Goal: Task Accomplishment & Management: Manage account settings

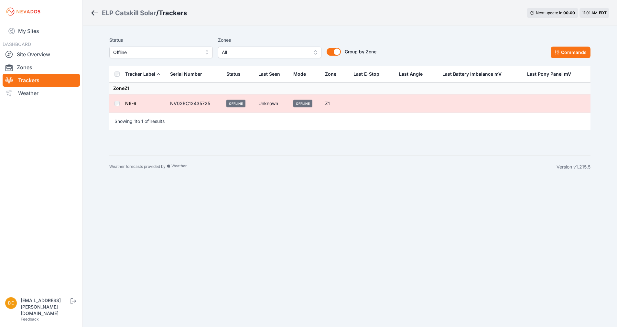
click at [151, 52] on span "Offline" at bounding box center [156, 53] width 87 height 8
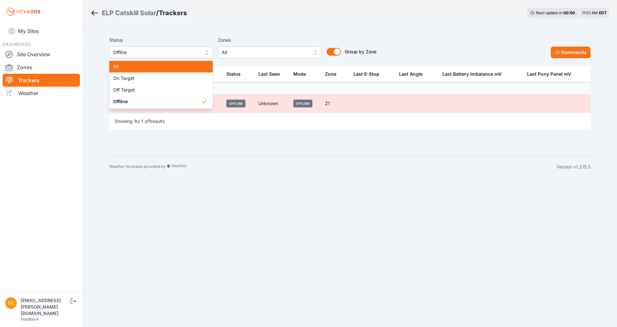
click at [148, 65] on span "All" at bounding box center [157, 66] width 88 height 6
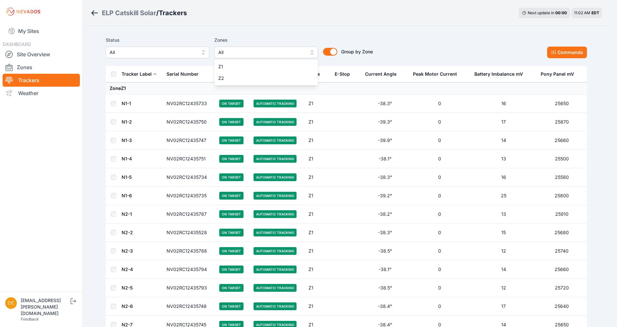
click at [229, 54] on span "All" at bounding box center [261, 53] width 87 height 8
click at [219, 76] on span "Z2" at bounding box center [262, 78] width 88 height 6
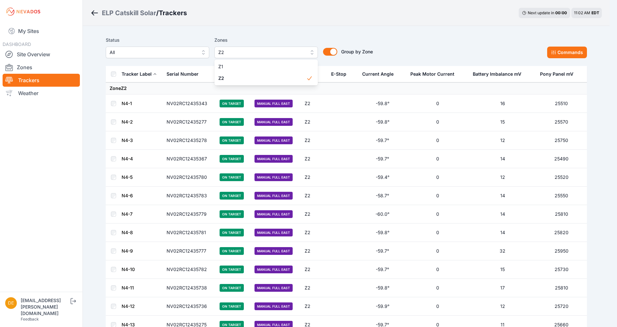
drag, startPoint x: 127, startPoint y: 105, endPoint x: 96, endPoint y: 99, distance: 31.6
click at [96, 99] on div "ELP Catskill Solar / Trackers Next update in 00 : 00 11:02 AM EDT Status All Zo…" at bounding box center [305, 199] width 610 height 399
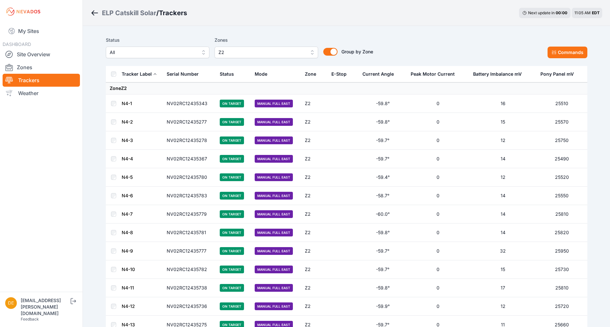
click at [240, 44] on label "Zones" at bounding box center [265, 40] width 103 height 8
click at [235, 48] on button "Z2" at bounding box center [265, 53] width 103 height 12
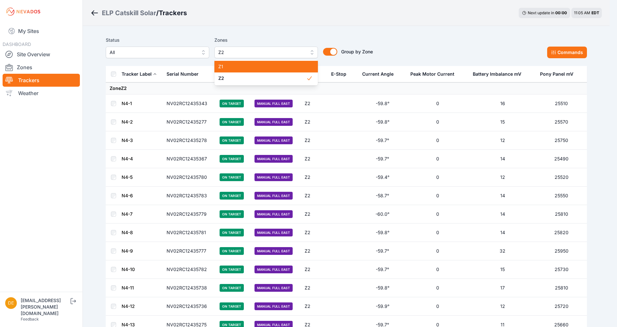
click at [233, 68] on span "Z1" at bounding box center [262, 66] width 88 height 6
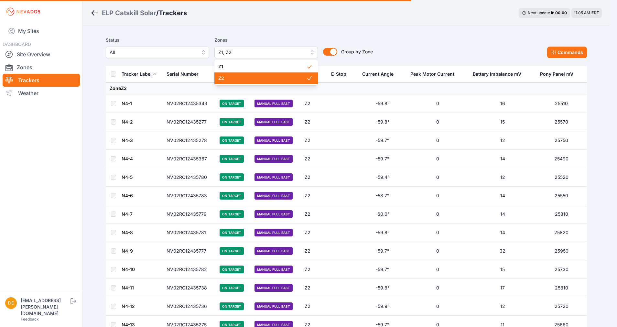
click at [238, 79] on span "Z2" at bounding box center [262, 78] width 88 height 6
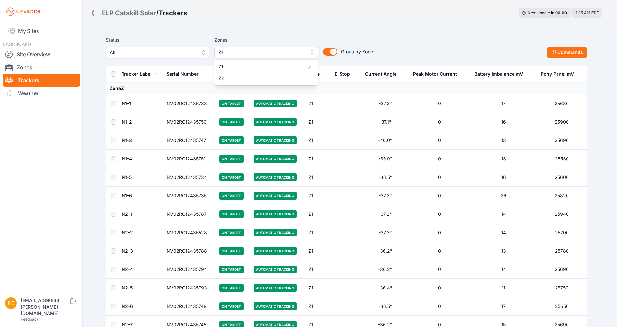
click at [234, 53] on span "Z1" at bounding box center [261, 53] width 87 height 8
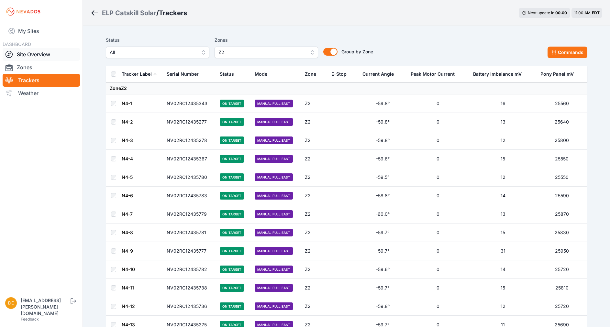
click at [44, 52] on link "Site Overview" at bounding box center [41, 54] width 77 height 13
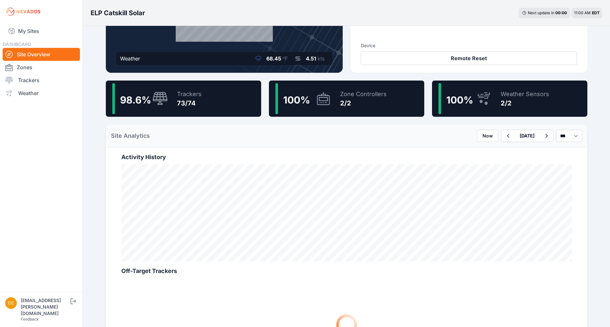
scroll to position [122, 0]
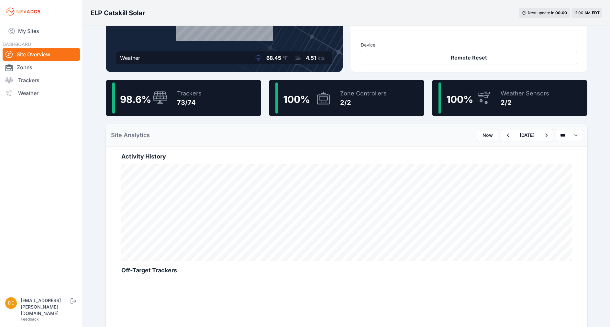
click at [495, 105] on div "Weather Sensors 2/2" at bounding box center [521, 97] width 55 height 31
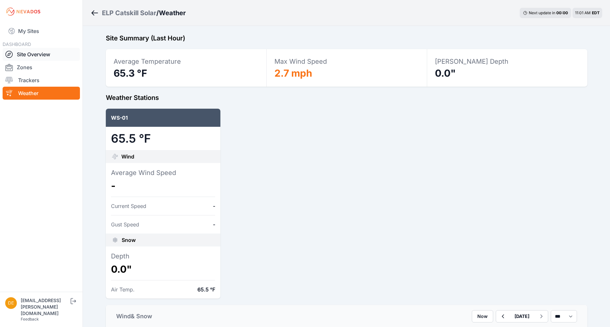
click at [45, 57] on link "Site Overview" at bounding box center [41, 54] width 77 height 13
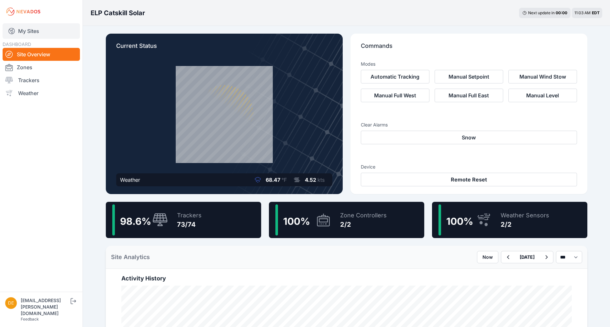
click at [41, 32] on link "My Sites" at bounding box center [41, 31] width 77 height 16
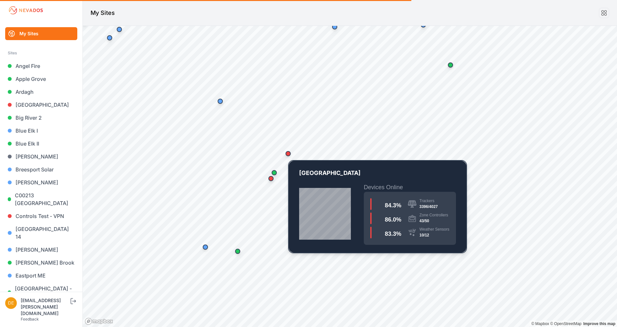
click at [287, 152] on div "Map marker" at bounding box center [288, 153] width 5 height 5
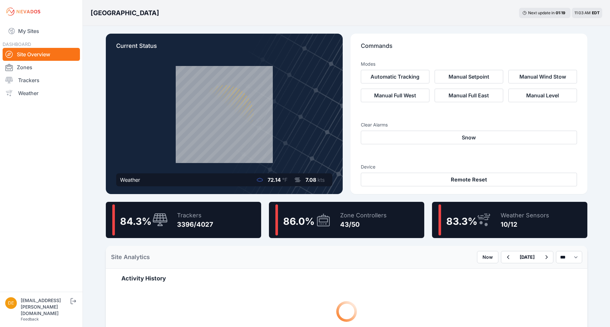
click at [330, 232] on div "86.0 %" at bounding box center [303, 219] width 56 height 31
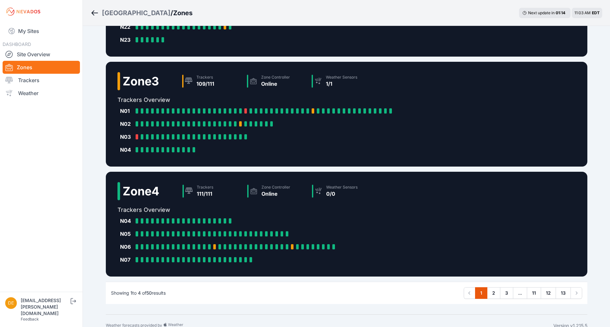
scroll to position [253, 0]
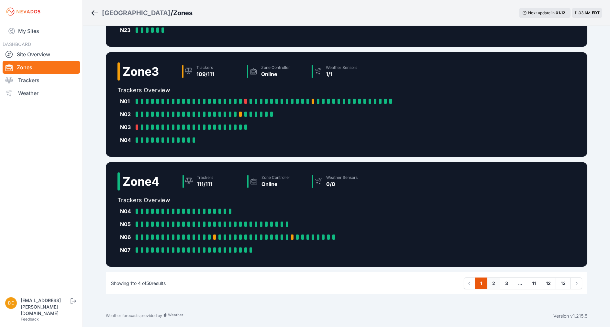
click at [499, 282] on link "2" at bounding box center [493, 283] width 13 height 12
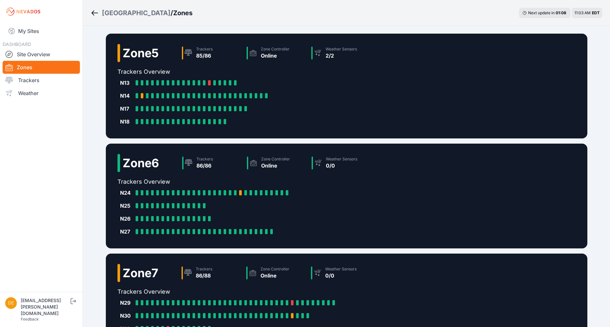
scroll to position [176, 0]
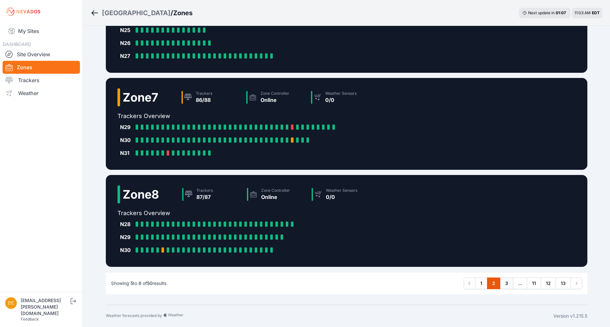
click at [507, 282] on link "3" at bounding box center [506, 283] width 13 height 12
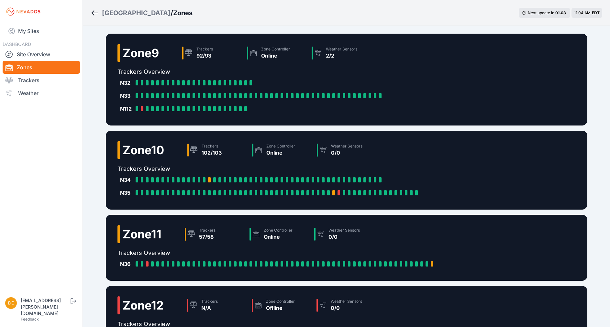
scroll to position [98, 0]
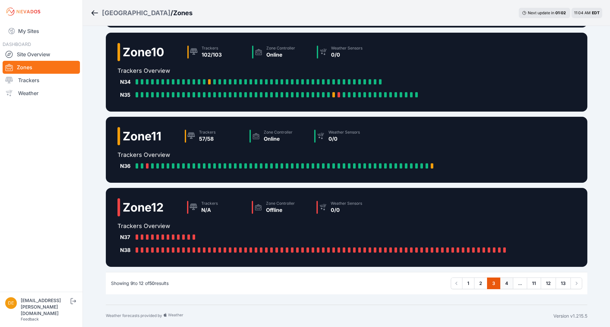
click at [506, 284] on link "4" at bounding box center [506, 283] width 13 height 12
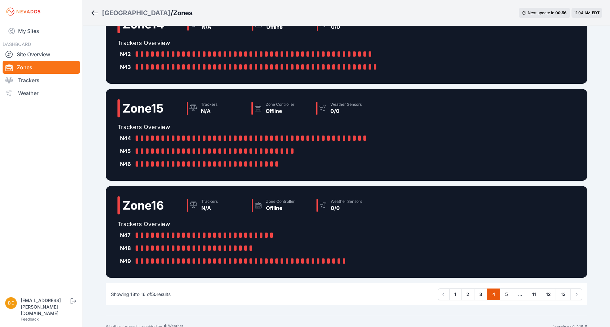
scroll to position [124, 0]
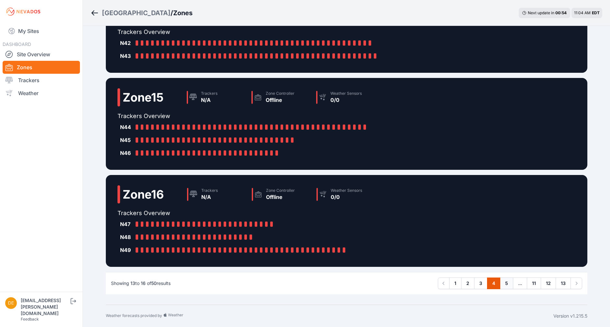
click at [502, 286] on link "5" at bounding box center [506, 283] width 13 height 12
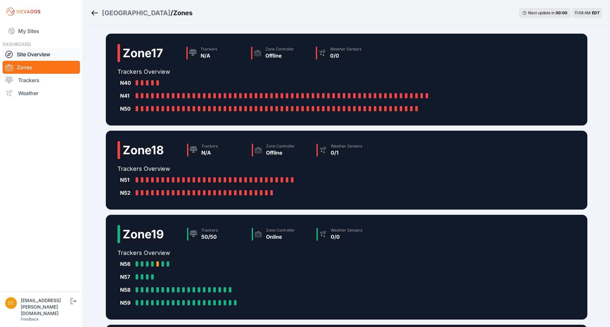
click at [31, 55] on link "Site Overview" at bounding box center [41, 54] width 77 height 13
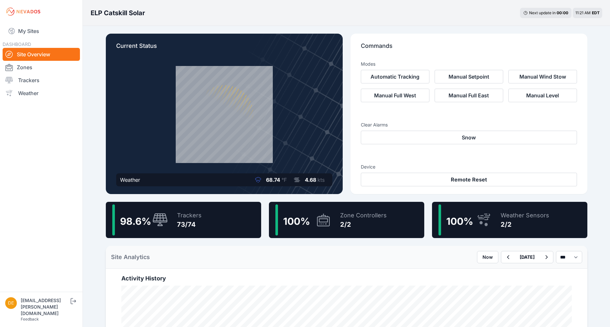
click at [229, 206] on div "98.6 % Trackers 73/74" at bounding box center [183, 220] width 155 height 36
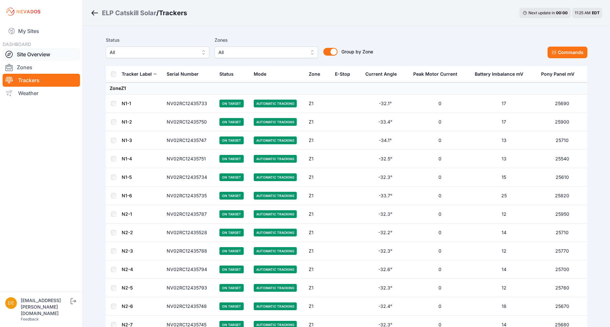
click at [41, 58] on link "Site Overview" at bounding box center [41, 54] width 77 height 13
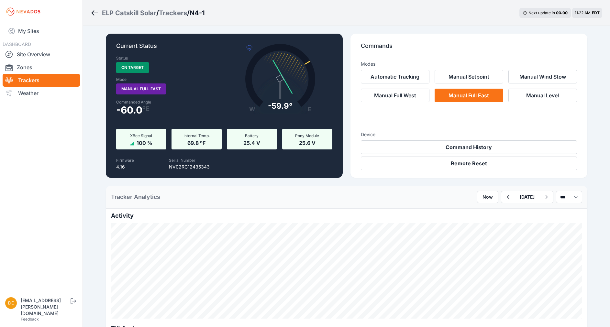
click at [94, 10] on icon "Breadcrumb" at bounding box center [95, 13] width 8 height 8
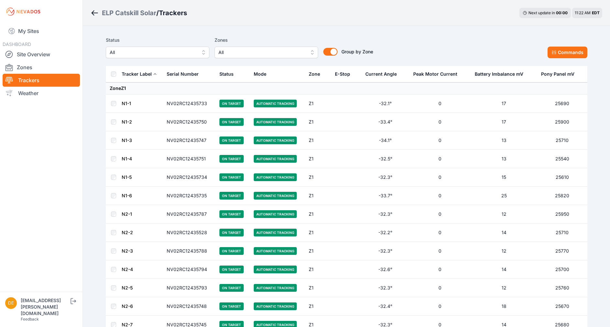
click at [168, 51] on span "All" at bounding box center [153, 53] width 87 height 8
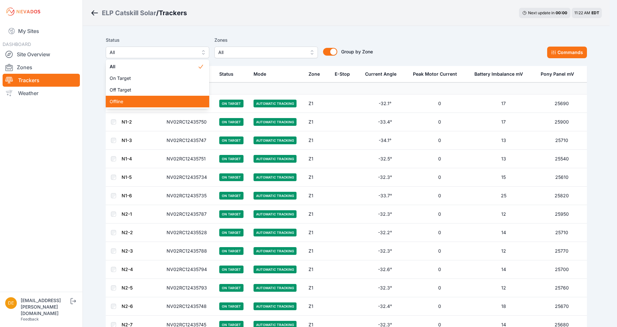
click at [130, 102] on span "Offline" at bounding box center [154, 101] width 88 height 6
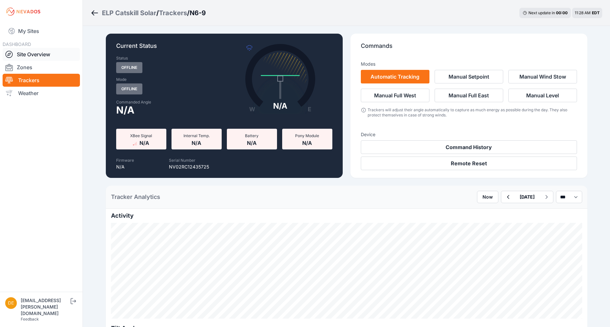
click at [39, 54] on link "Site Overview" at bounding box center [41, 54] width 77 height 13
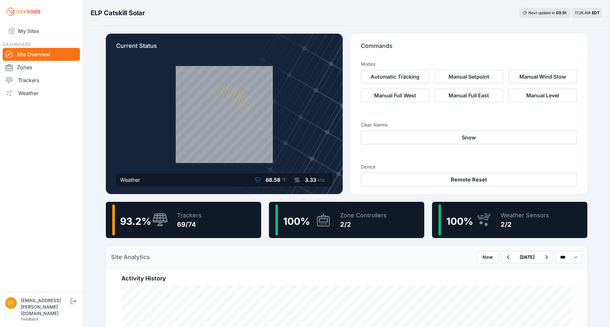
click at [196, 234] on div "Trackers 69/74" at bounding box center [185, 219] width 31 height 31
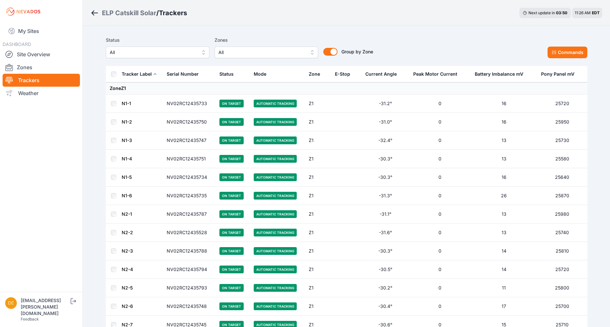
click at [196, 57] on button "All" at bounding box center [157, 53] width 103 height 12
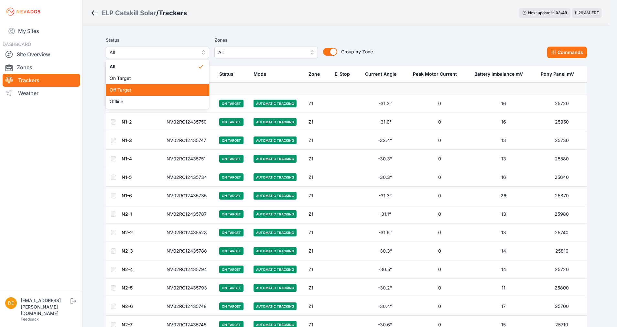
click at [162, 86] on div "Off Target" at bounding box center [157, 90] width 103 height 12
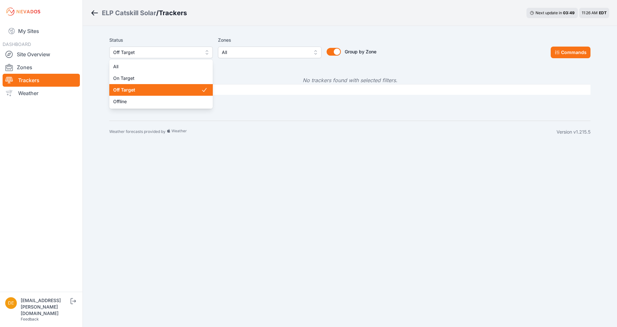
click at [182, 54] on span "Off Target" at bounding box center [156, 53] width 87 height 8
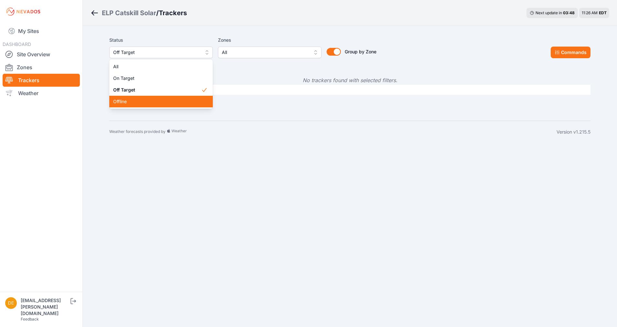
click at [162, 100] on span "Offline" at bounding box center [157, 101] width 88 height 6
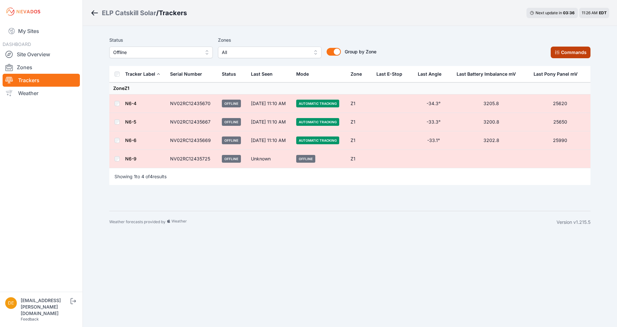
click at [563, 56] on button "Commands" at bounding box center [571, 53] width 40 height 12
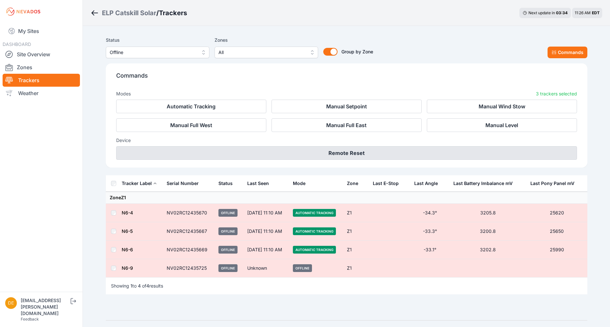
click at [338, 149] on button "Remote Reset" at bounding box center [346, 153] width 460 height 14
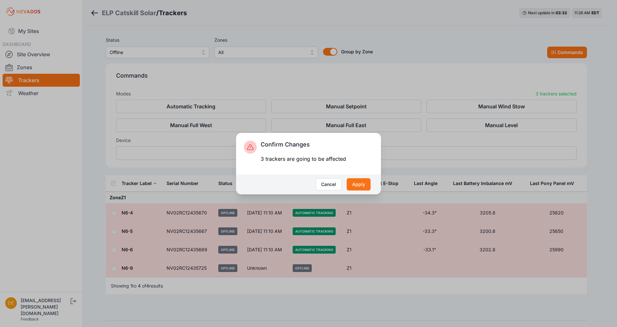
click at [377, 51] on div "Confirm Changes 3 trackers are going to be affected Cancel Apply" at bounding box center [308, 163] width 617 height 327
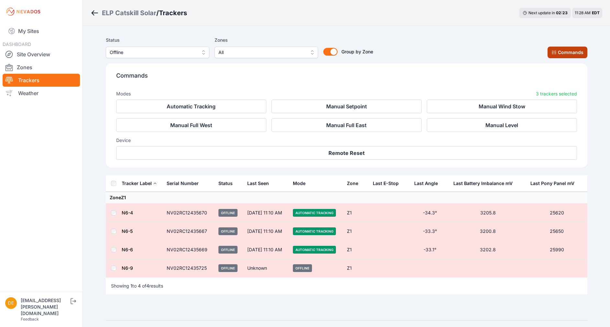
click at [567, 52] on button "Commands" at bounding box center [567, 53] width 40 height 12
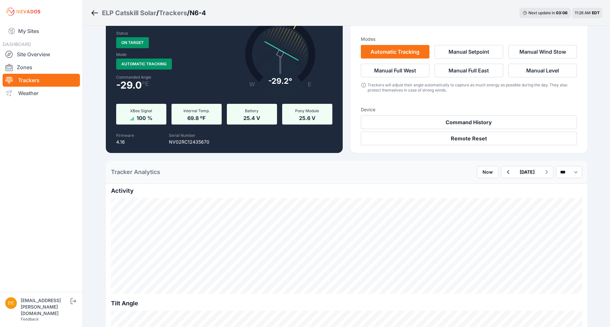
scroll to position [24, 0]
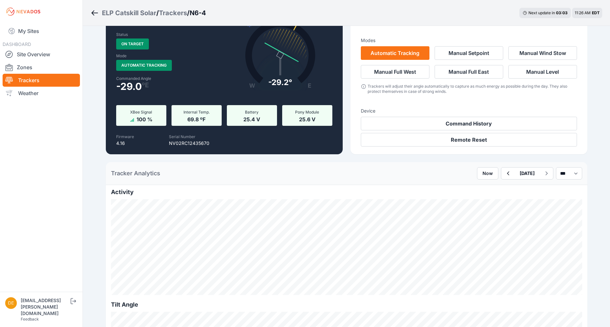
click at [92, 5] on ol "ELP Catskill Solar / Trackers / N6-4" at bounding box center [148, 13] width 115 height 17
click at [93, 9] on icon "Breadcrumb" at bounding box center [95, 13] width 8 height 8
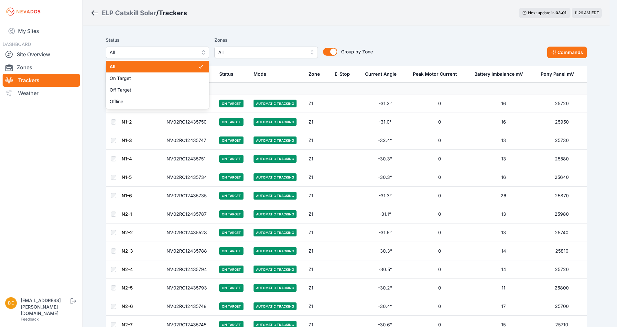
click at [181, 49] on span "All" at bounding box center [153, 53] width 87 height 8
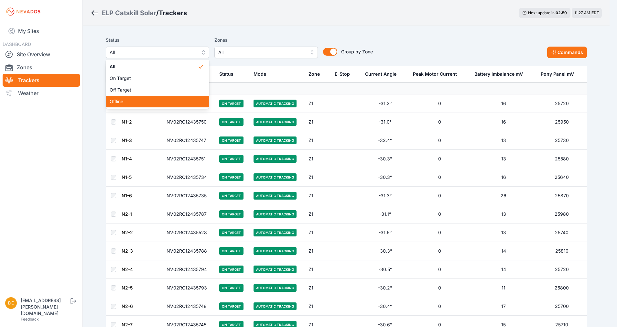
click at [136, 98] on div "Offline" at bounding box center [157, 102] width 103 height 12
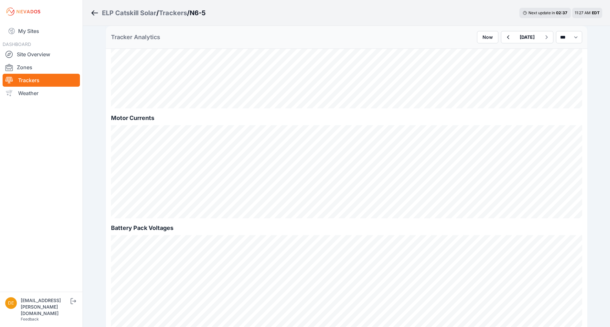
scroll to position [429, 0]
drag, startPoint x: 91, startPoint y: 16, endPoint x: 117, endPoint y: 3, distance: 29.7
click at [92, 16] on icon "Breadcrumb" at bounding box center [95, 13] width 8 height 8
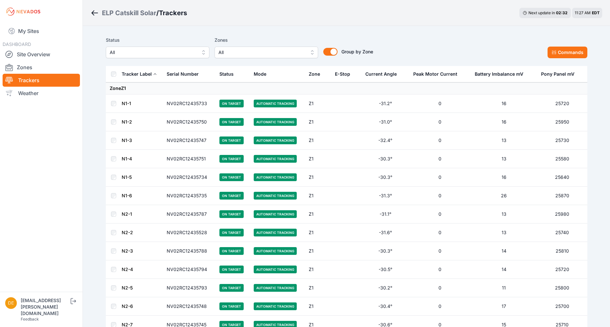
click at [196, 56] on button "All" at bounding box center [157, 53] width 103 height 12
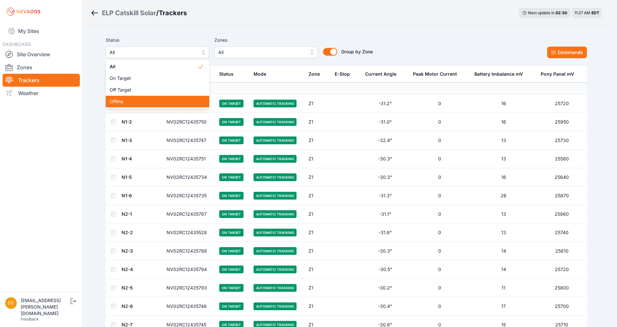
click at [156, 103] on span "Offline" at bounding box center [154, 101] width 88 height 6
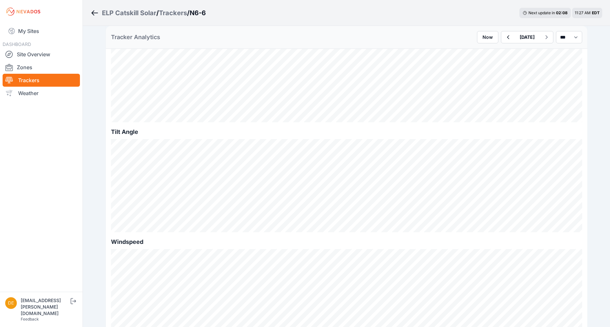
scroll to position [192, 0]
click at [91, 11] on icon "Breadcrumb" at bounding box center [95, 13] width 8 height 8
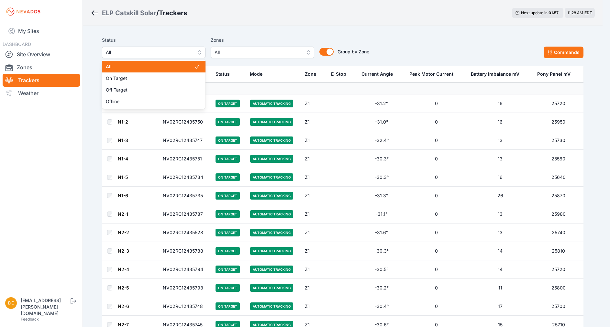
click at [192, 50] on span "All" at bounding box center [149, 53] width 87 height 8
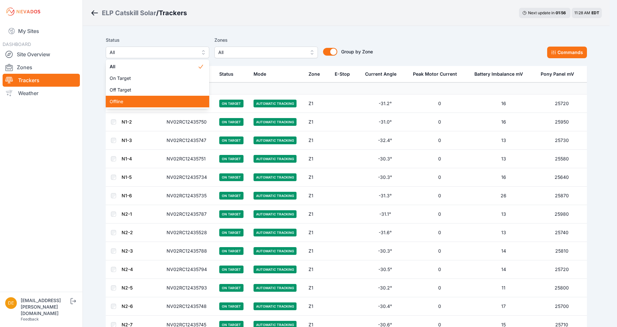
click at [150, 99] on span "Offline" at bounding box center [154, 101] width 88 height 6
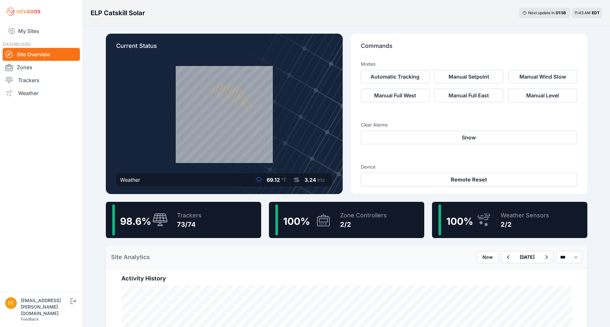
click at [491, 222] on div "100 % Weather Sensors 2/2" at bounding box center [509, 220] width 155 height 36
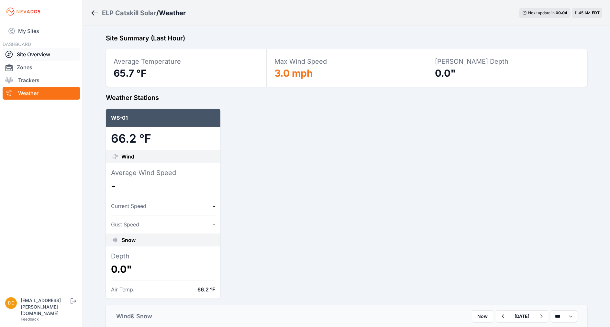
click at [40, 50] on link "Site Overview" at bounding box center [41, 54] width 77 height 13
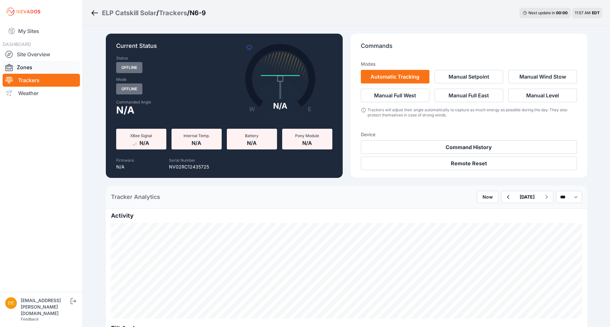
click at [31, 61] on link "Zones" at bounding box center [41, 67] width 77 height 13
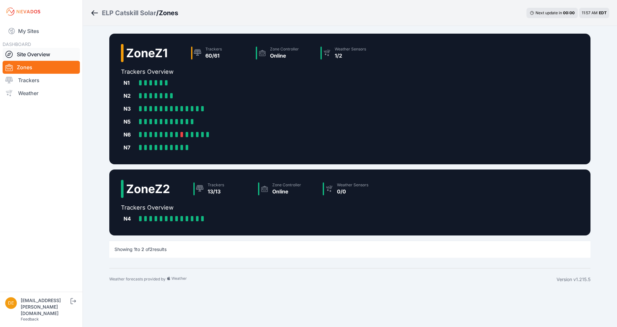
click at [52, 50] on link "Site Overview" at bounding box center [41, 54] width 77 height 13
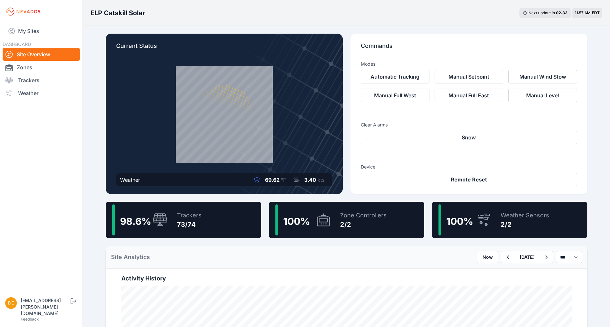
click at [378, 19] on div "ELP Catskill Solar Next update in 02 : 33 11:57 AM EDT" at bounding box center [346, 13] width 527 height 26
click at [189, 216] on div "Trackers" at bounding box center [189, 215] width 25 height 9
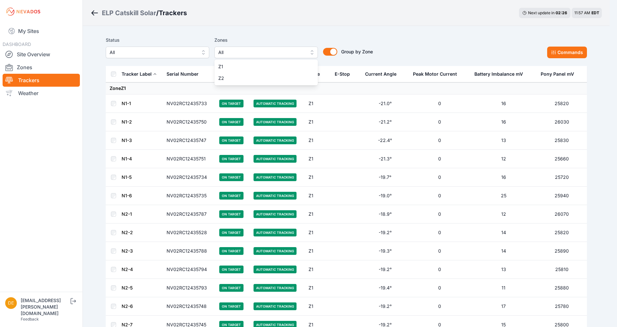
click at [247, 57] on button "All" at bounding box center [265, 53] width 103 height 12
click at [225, 75] on div "Z2" at bounding box center [265, 78] width 103 height 12
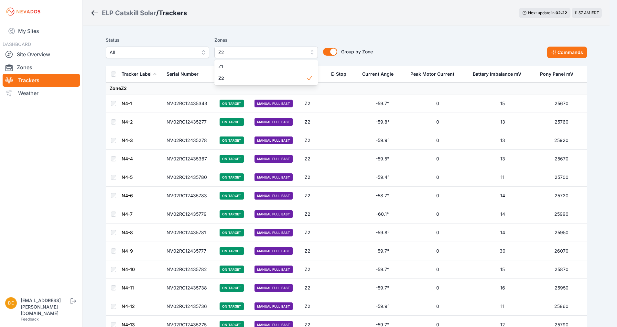
click at [236, 26] on div "ELP Catskill Solar / Trackers Next update in 02 : 22 11:57 AM EDT Status All Zo…" at bounding box center [305, 199] width 610 height 399
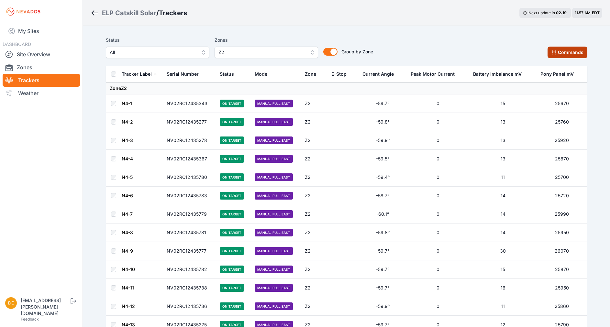
click at [585, 49] on button "Commands" at bounding box center [567, 53] width 40 height 12
click at [241, 56] on span "Z2" at bounding box center [261, 53] width 87 height 8
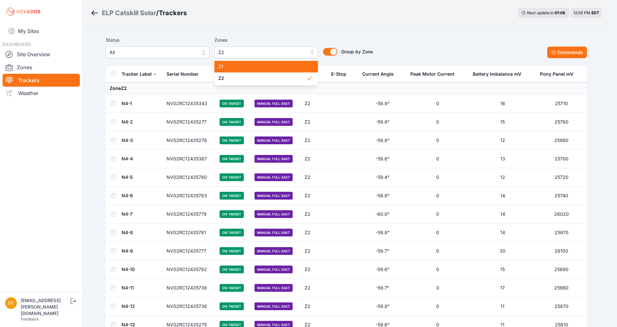
click at [230, 69] on span "Z1" at bounding box center [262, 66] width 88 height 6
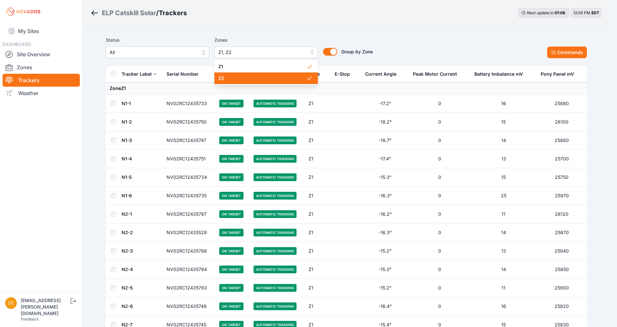
click at [226, 76] on span "Z2" at bounding box center [262, 78] width 88 height 6
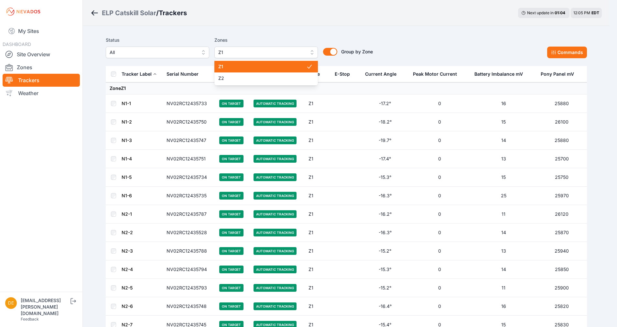
click at [226, 71] on div "Z1" at bounding box center [265, 67] width 103 height 12
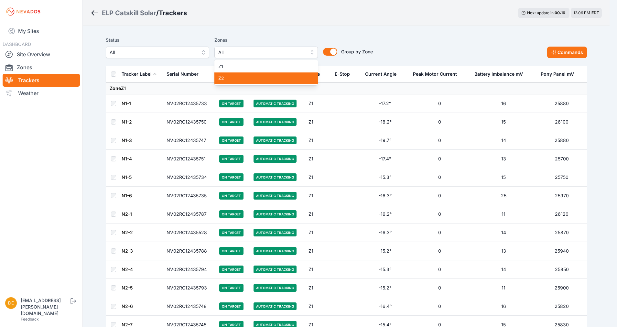
click at [251, 78] on span "Z2" at bounding box center [262, 78] width 88 height 6
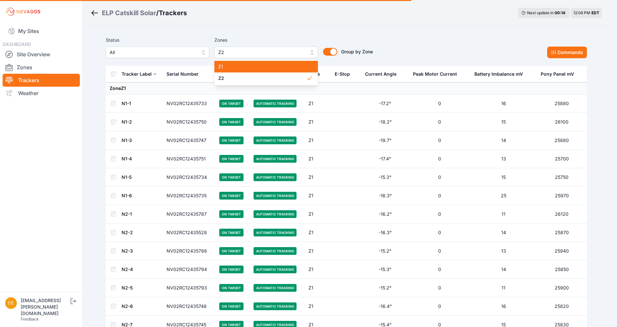
click at [238, 64] on span "Z1" at bounding box center [262, 66] width 88 height 6
click at [275, 67] on span "Z1" at bounding box center [262, 66] width 88 height 6
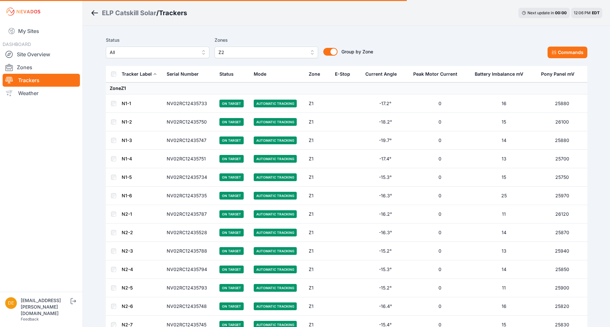
click at [308, 47] on button "Z2" at bounding box center [265, 53] width 103 height 12
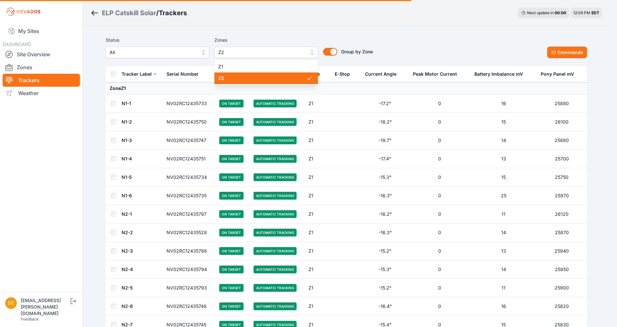
click at [252, 79] on span "Z2" at bounding box center [262, 78] width 88 height 6
click at [256, 40] on div "Zones All Z1 Z2" at bounding box center [265, 47] width 103 height 22
click at [256, 52] on span "All" at bounding box center [261, 53] width 87 height 8
click at [251, 75] on span "Z2" at bounding box center [262, 78] width 88 height 6
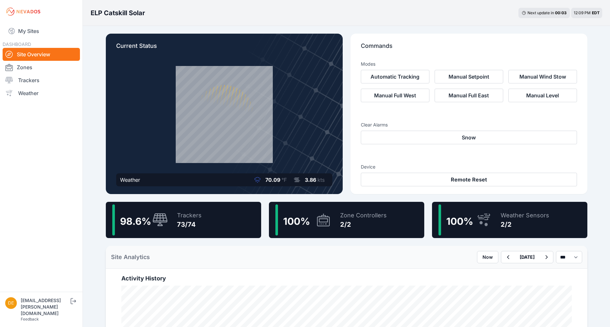
click at [36, 40] on nav "My Sites DASHBOARD Site Overview Zones Trackers Weather" at bounding box center [41, 154] width 82 height 263
click at [44, 38] on link "My Sites" at bounding box center [41, 31] width 77 height 16
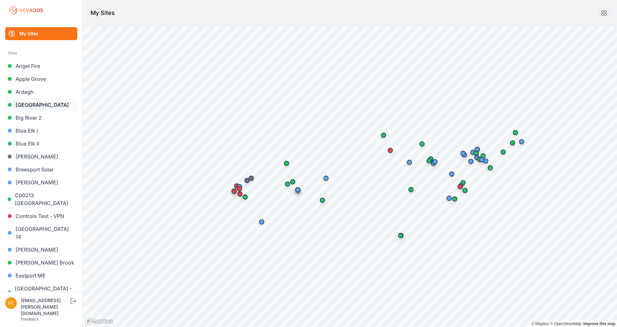
click at [40, 106] on link "Bartonsville" at bounding box center [41, 104] width 72 height 13
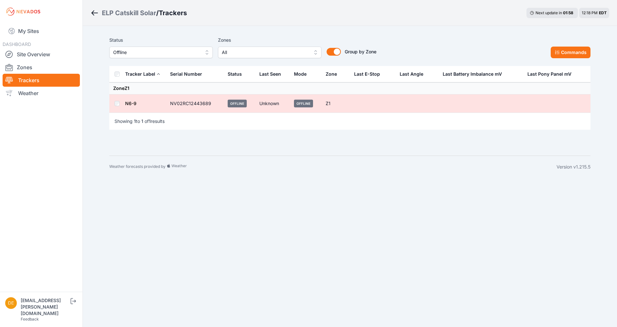
click at [226, 52] on span "All" at bounding box center [265, 53] width 87 height 8
click at [134, 53] on div "Status Offline Zones All Z1 Z2 Group by Zone Group by Zone" at bounding box center [242, 47] width 267 height 22
click at [134, 59] on div "Status Offline Zones All Group by Zone Group by Zone Commands" at bounding box center [349, 50] width 481 height 32
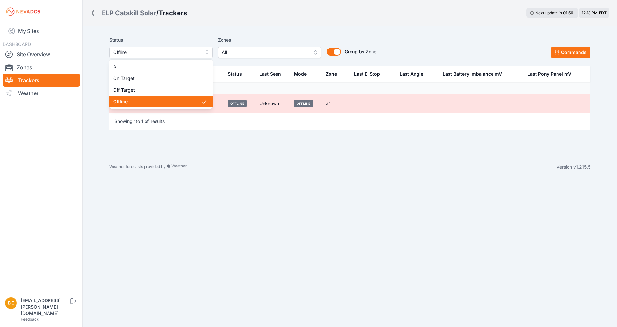
click at [132, 55] on span "Offline" at bounding box center [156, 53] width 87 height 8
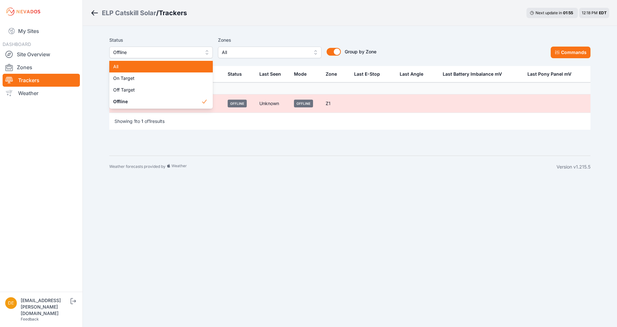
click at [122, 64] on span "All" at bounding box center [157, 66] width 88 height 6
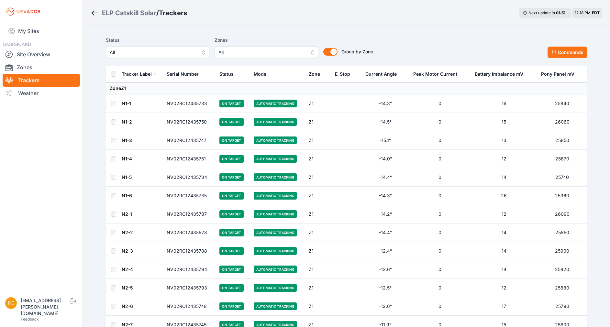
click at [235, 53] on span "All" at bounding box center [261, 53] width 87 height 8
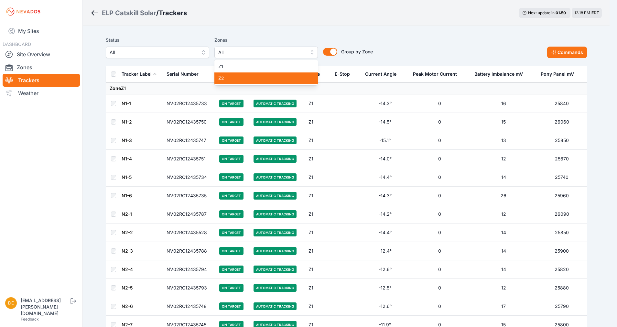
click at [229, 81] on span "Z2" at bounding box center [262, 78] width 88 height 6
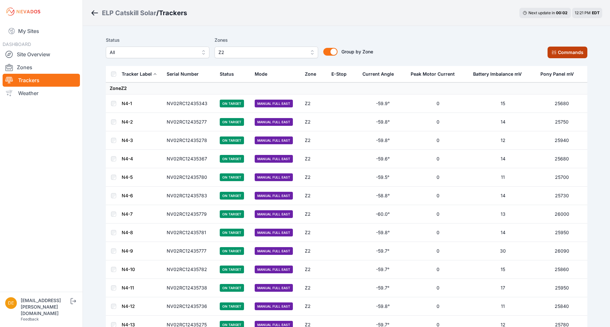
click at [573, 51] on button "Commands" at bounding box center [567, 53] width 40 height 12
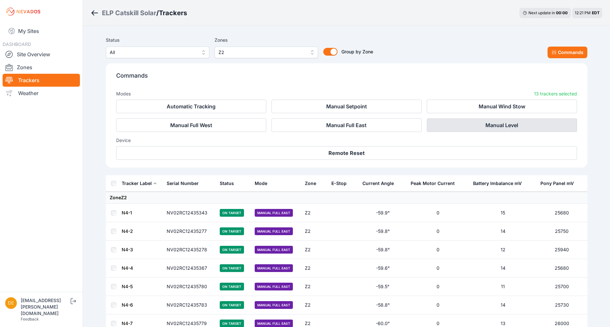
click at [435, 122] on button "Manual Level" at bounding box center [502, 125] width 150 height 14
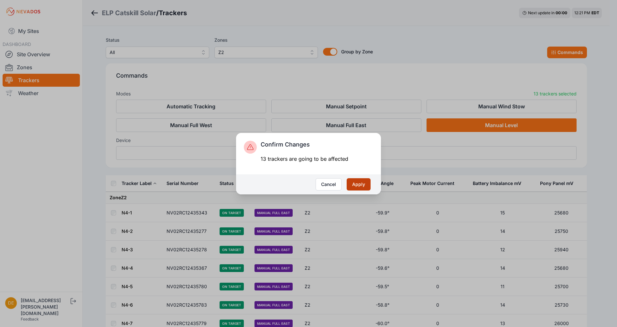
click at [355, 189] on button "Apply" at bounding box center [359, 184] width 24 height 12
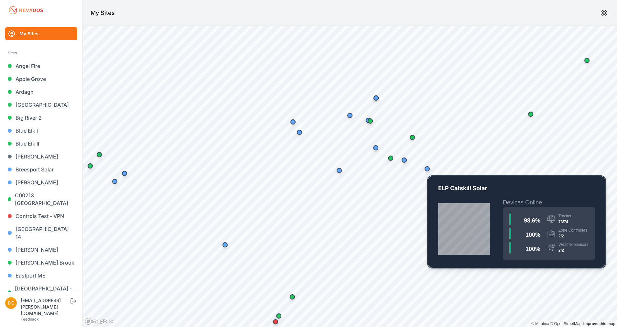
click at [411, 174] on div "Map marker" at bounding box center [427, 168] width 13 height 13
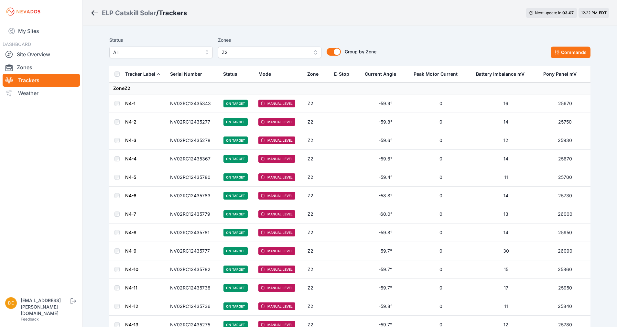
click at [262, 52] on span "Z2" at bounding box center [265, 53] width 87 height 8
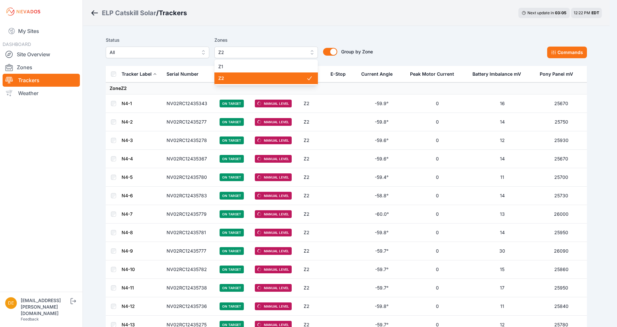
click at [277, 74] on div "Z2" at bounding box center [265, 78] width 103 height 12
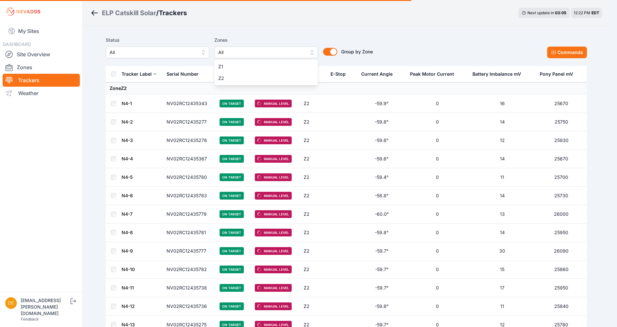
click at [282, 32] on div "Status All Zones All Z1 Z2 Group by Zone Group by Zone Commands Tracker Label S…" at bounding box center [346, 201] width 497 height 351
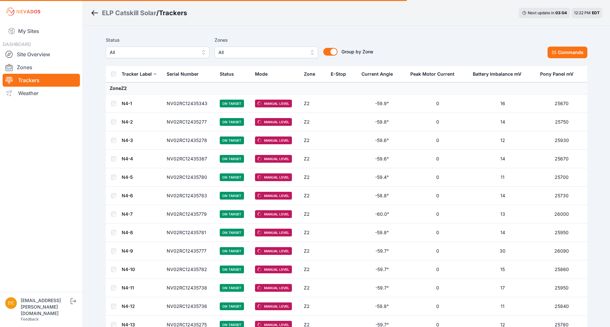
click at [150, 52] on span "All" at bounding box center [153, 53] width 87 height 8
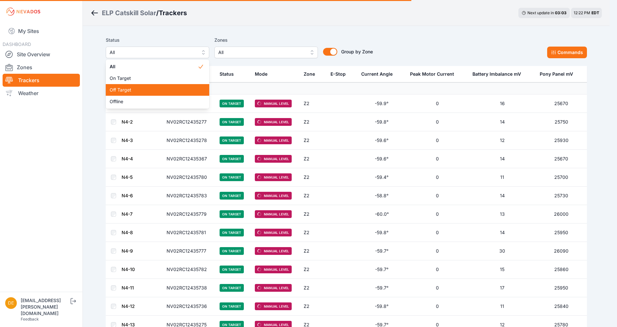
click at [161, 94] on div "Off Target" at bounding box center [157, 90] width 103 height 12
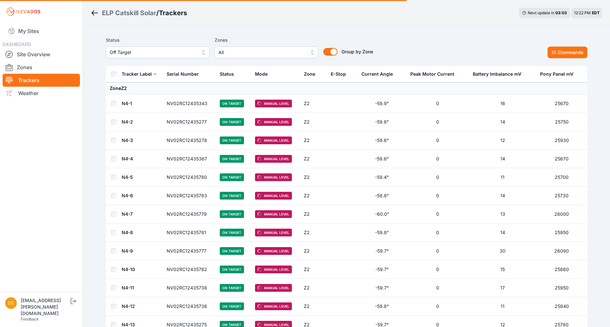
click at [168, 50] on span "Off Target" at bounding box center [153, 53] width 87 height 8
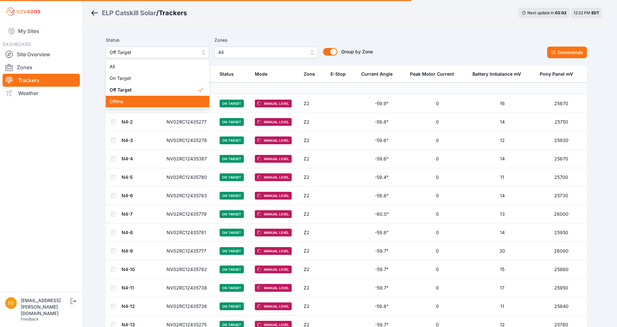
click at [163, 98] on span "Offline" at bounding box center [154, 101] width 88 height 6
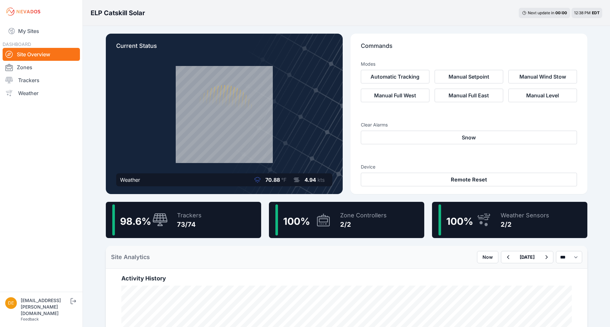
click at [205, 225] on div "98.6 % Trackers 73/74" at bounding box center [183, 220] width 155 height 36
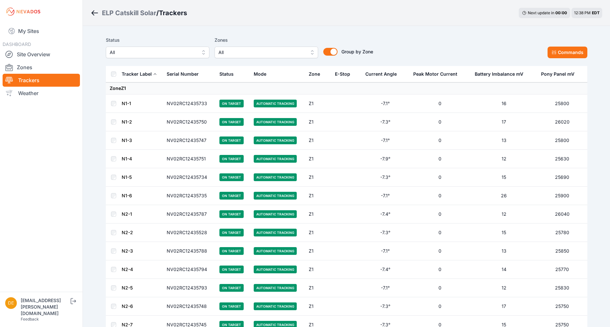
click at [148, 47] on button "All" at bounding box center [157, 53] width 103 height 12
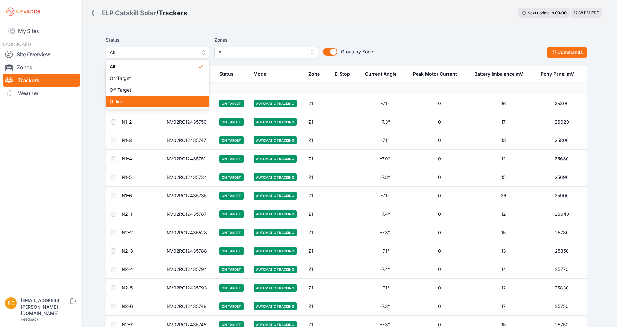
click at [120, 97] on div "Offline" at bounding box center [157, 102] width 103 height 12
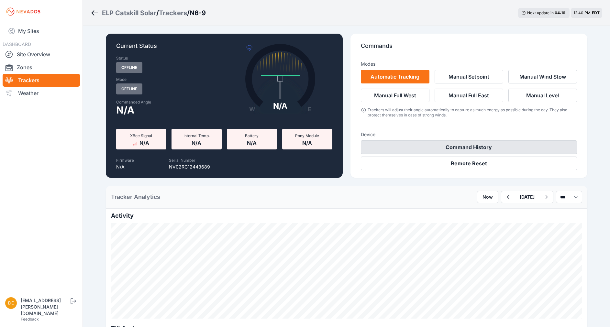
click at [476, 146] on button "Command History" at bounding box center [469, 147] width 216 height 14
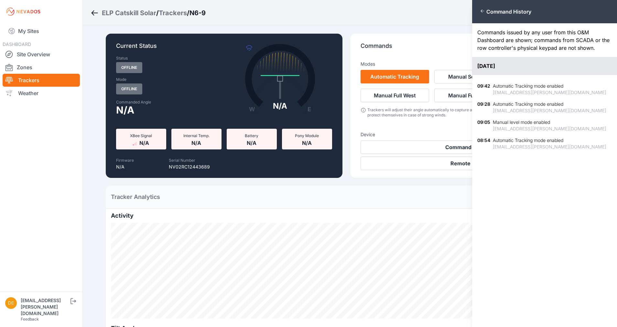
click at [483, 8] on h2 "Close panel Command History" at bounding box center [505, 12] width 51 height 8
click at [484, 10] on icon "button" at bounding box center [482, 10] width 5 height 5
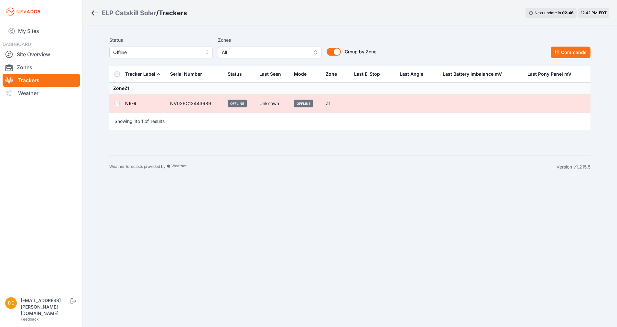
click at [95, 12] on icon "Breadcrumb" at bounding box center [95, 13] width 8 height 8
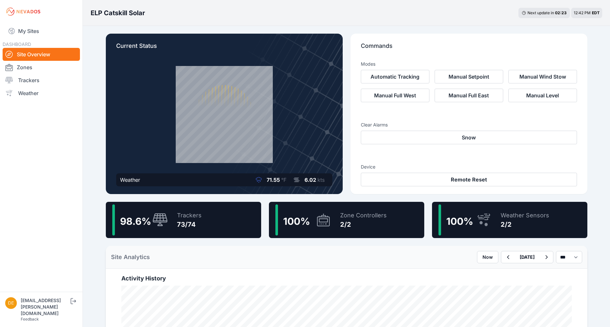
click at [201, 216] on div "98.6 % Trackers 73/74" at bounding box center [183, 220] width 155 height 36
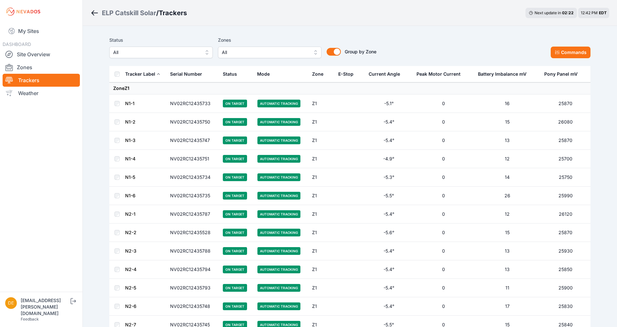
click at [248, 54] on span "All" at bounding box center [265, 53] width 87 height 8
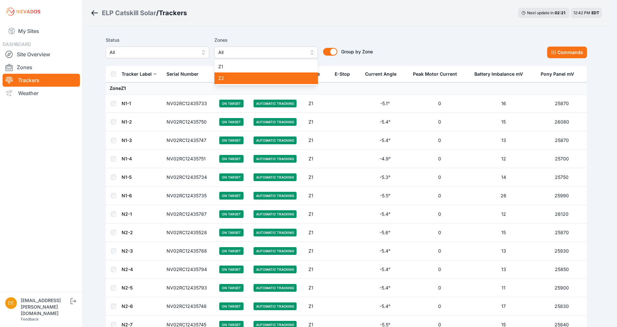
click at [236, 81] on span "Z2" at bounding box center [262, 78] width 88 height 6
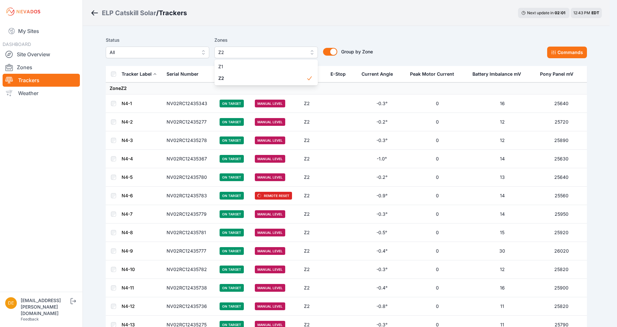
click at [272, 35] on div "Status All Zones Z2 Z1 Z2 Group by Zone Group by Zone Commands" at bounding box center [346, 50] width 481 height 32
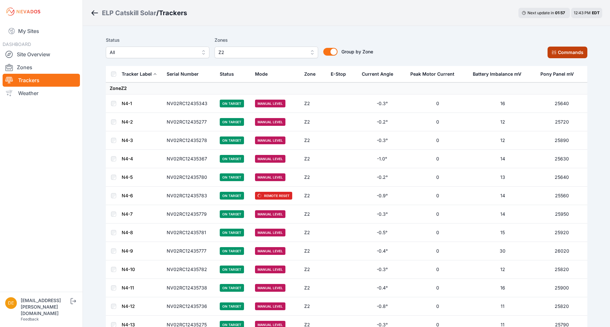
click at [569, 50] on button "Commands" at bounding box center [567, 53] width 40 height 12
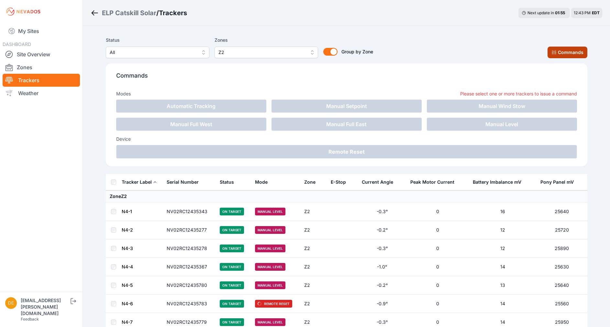
click at [559, 47] on button "Commands" at bounding box center [567, 53] width 40 height 12
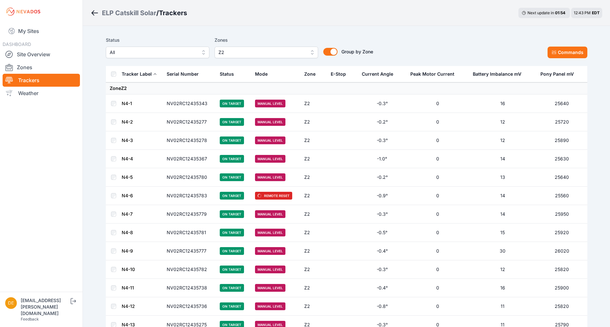
click at [111, 79] on th at bounding box center [114, 74] width 16 height 16
click at [565, 56] on button "Commands" at bounding box center [567, 53] width 40 height 12
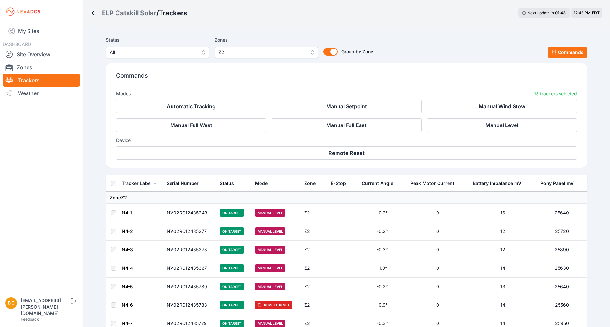
click at [400, 18] on div "ELP Catskill Solar / Trackers Next update in 01 : 43 12:43 PM EDT" at bounding box center [346, 13] width 527 height 26
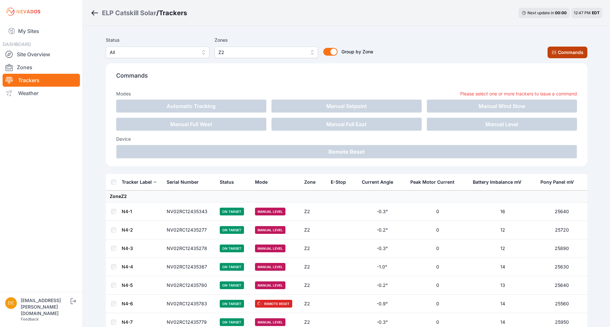
click at [564, 50] on button "Commands" at bounding box center [567, 53] width 40 height 12
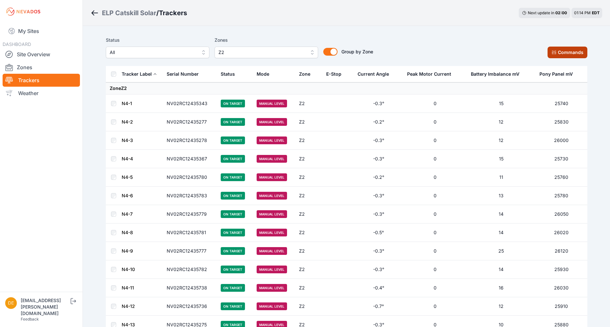
click at [564, 50] on button "Commands" at bounding box center [567, 53] width 40 height 12
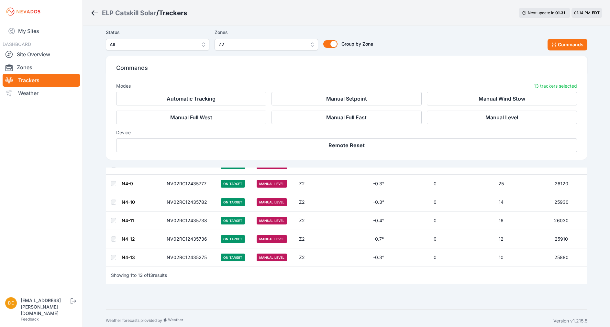
scroll to position [180, 0]
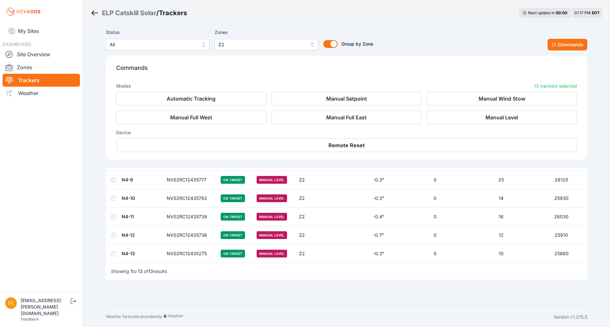
click at [92, 10] on icon "Breadcrumb" at bounding box center [95, 13] width 8 height 8
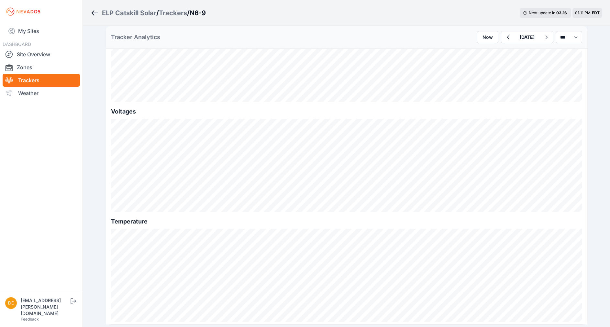
scroll to position [686, 0]
drag, startPoint x: 604, startPoint y: 156, endPoint x: 614, endPoint y: 137, distance: 21.4
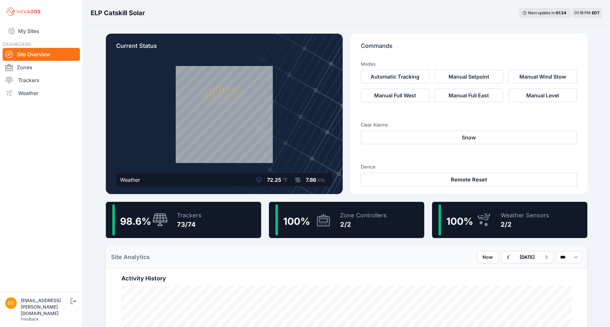
drag, startPoint x: 193, startPoint y: 213, endPoint x: 195, endPoint y: 211, distance: 3.7
click at [193, 213] on div "Trackers" at bounding box center [189, 215] width 25 height 9
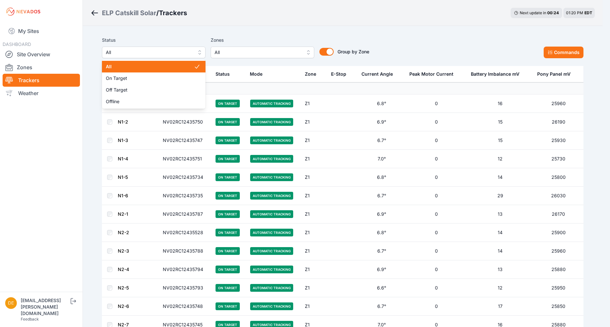
click at [179, 58] on button "All" at bounding box center [153, 53] width 103 height 12
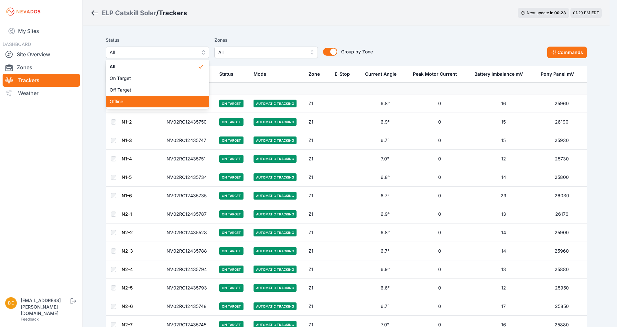
click at [160, 97] on div "Offline" at bounding box center [157, 102] width 103 height 12
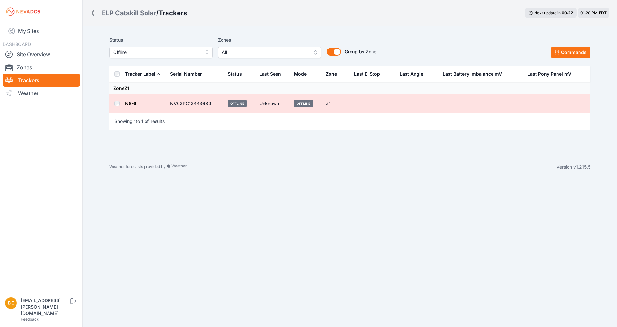
click at [129, 104] on link "N6-9" at bounding box center [130, 103] width 11 height 5
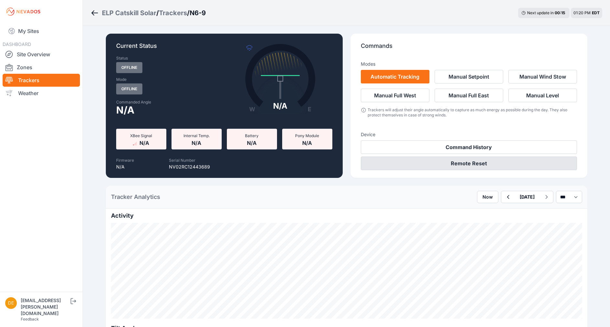
click at [456, 163] on button "Remote Reset" at bounding box center [469, 164] width 216 height 14
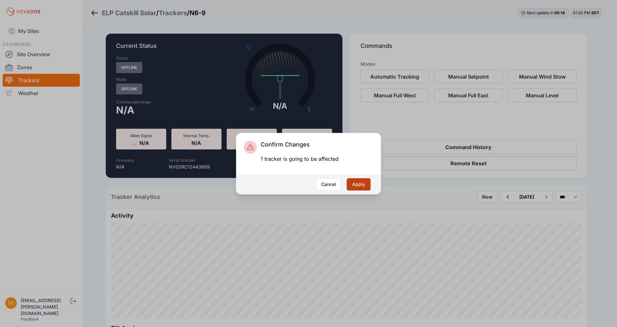
click at [357, 188] on button "Apply" at bounding box center [359, 184] width 24 height 12
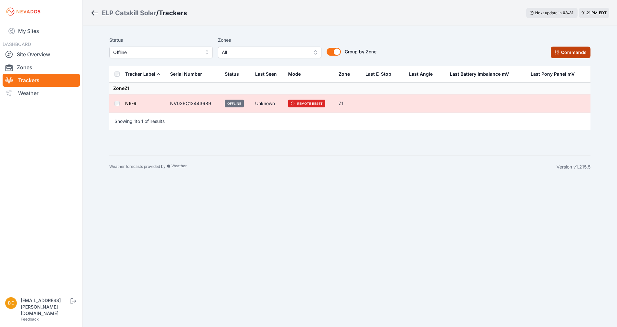
click at [567, 54] on button "Commands" at bounding box center [571, 53] width 40 height 12
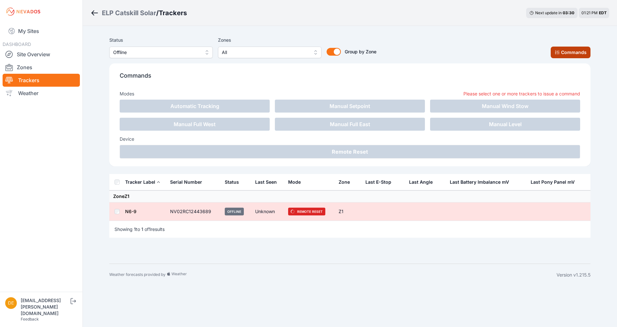
click at [565, 54] on button "Commands" at bounding box center [571, 53] width 40 height 12
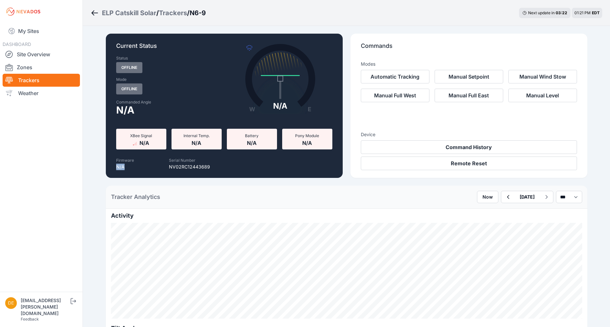
drag, startPoint x: 125, startPoint y: 168, endPoint x: 111, endPoint y: 166, distance: 14.5
click at [111, 166] on div "Current Status Status Offline Mode Offline Commanded Angle N/A W E N/A Actual: …" at bounding box center [224, 106] width 237 height 144
drag, startPoint x: 111, startPoint y: 166, endPoint x: 99, endPoint y: 139, distance: 29.1
drag, startPoint x: 99, startPoint y: 139, endPoint x: 175, endPoint y: 113, distance: 80.2
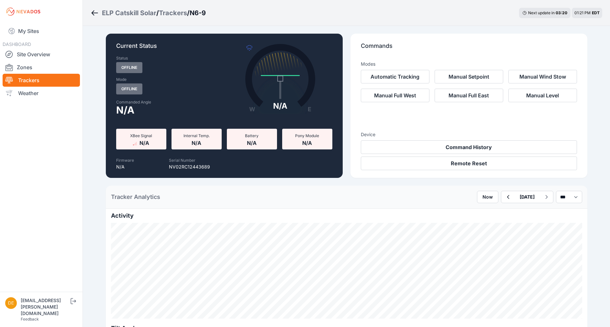
click at [175, 113] on div "N/A" at bounding box center [168, 110] width 104 height 8
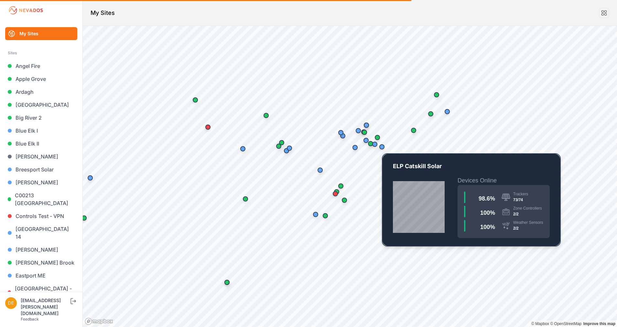
click at [384, 150] on div "Map marker" at bounding box center [381, 146] width 13 height 13
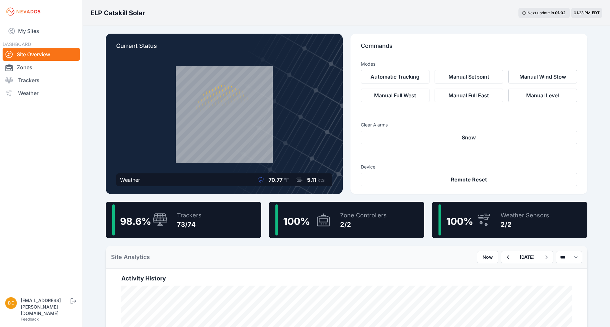
click at [228, 216] on div "98.6 % Trackers 73/74" at bounding box center [183, 220] width 155 height 36
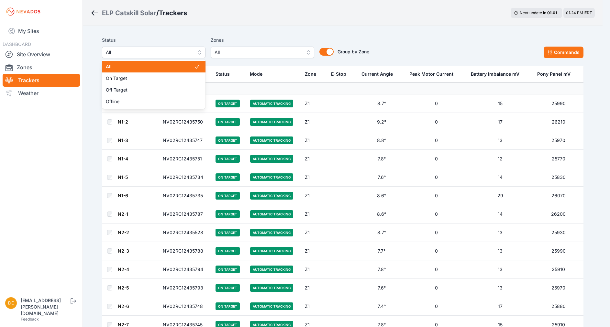
click at [182, 54] on span "All" at bounding box center [149, 53] width 87 height 8
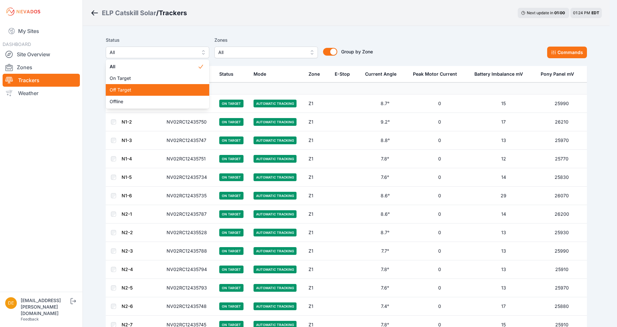
click at [149, 91] on span "Off Target" at bounding box center [154, 90] width 88 height 6
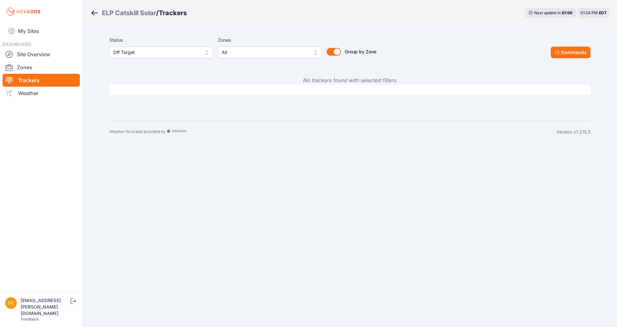
click at [189, 54] on span "Off Target" at bounding box center [156, 53] width 87 height 8
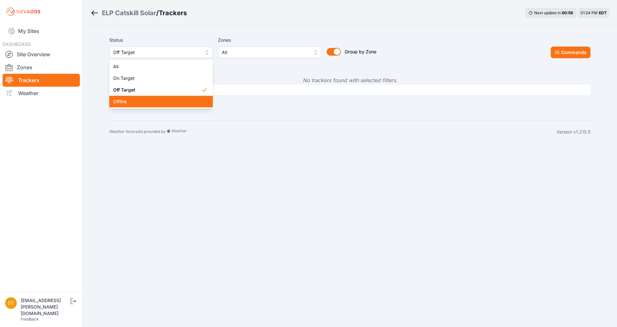
click at [157, 101] on span "Offline" at bounding box center [157, 101] width 88 height 6
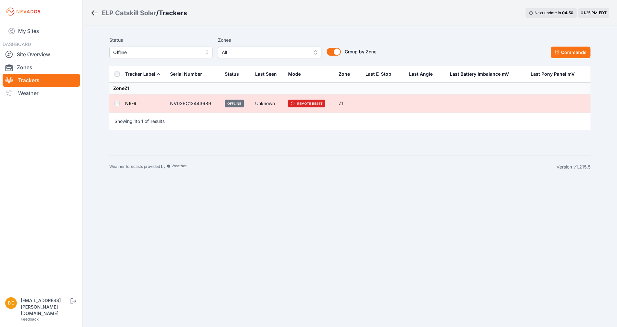
click at [130, 51] on span "Offline" at bounding box center [156, 53] width 87 height 8
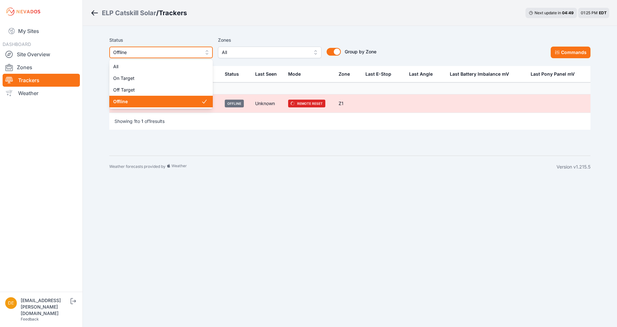
click at [131, 50] on span "Offline" at bounding box center [156, 53] width 87 height 8
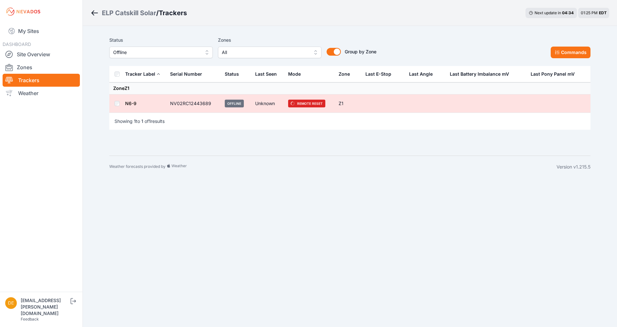
click at [178, 55] on span "Offline" at bounding box center [156, 53] width 87 height 8
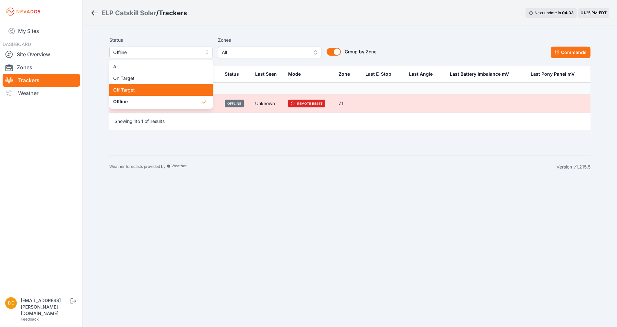
click at [146, 87] on span "Off Target" at bounding box center [157, 90] width 88 height 6
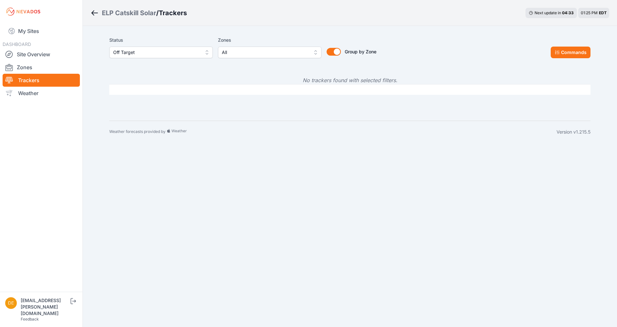
click at [170, 51] on span "Off Target" at bounding box center [156, 53] width 87 height 8
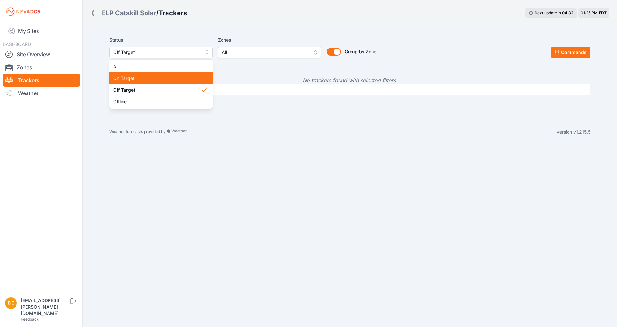
click at [146, 73] on div "On Target" at bounding box center [160, 78] width 103 height 12
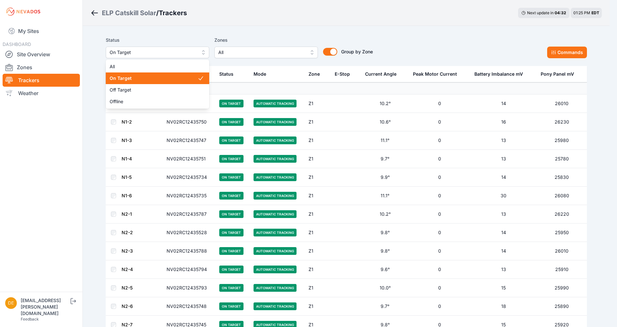
click at [157, 53] on span "On Target" at bounding box center [153, 53] width 87 height 8
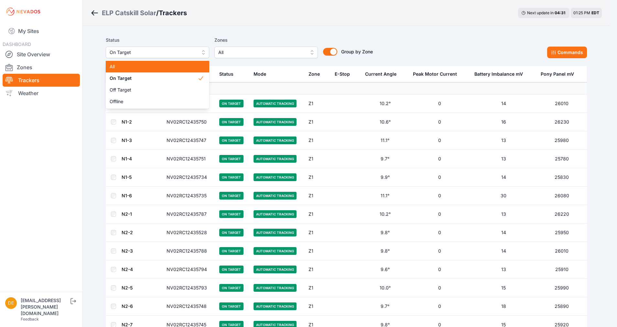
click at [146, 65] on span "All" at bounding box center [154, 66] width 88 height 6
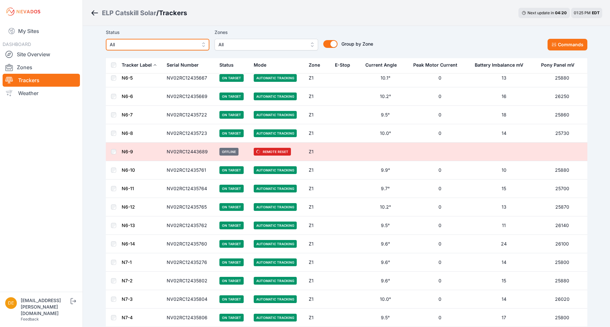
scroll to position [778, 0]
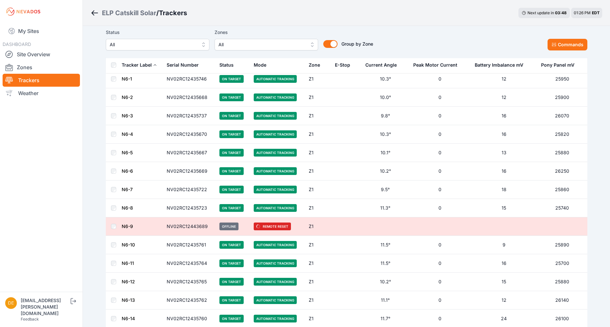
scroll to position [705, 0]
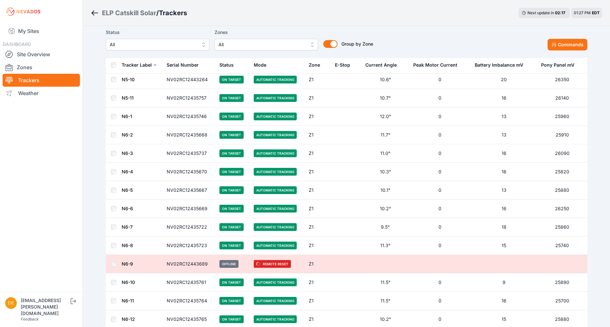
scroll to position [650, 0]
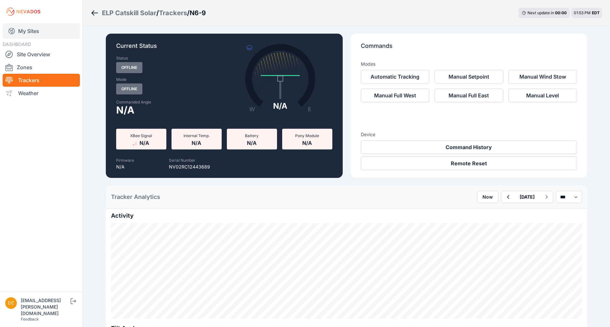
click at [28, 34] on link "My Sites" at bounding box center [41, 31] width 77 height 16
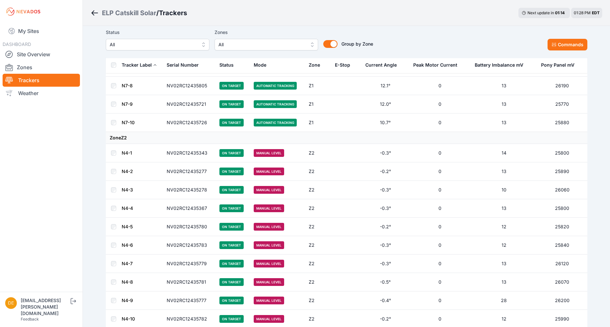
scroll to position [1085, 0]
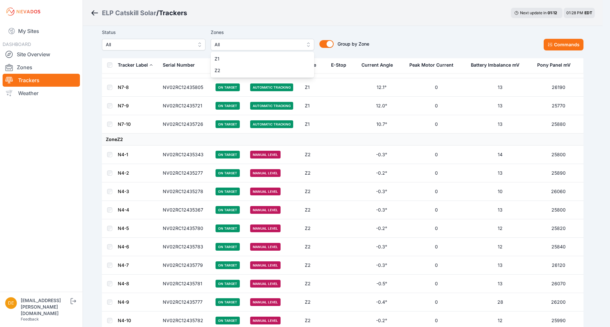
click at [265, 48] on span "All" at bounding box center [257, 45] width 87 height 8
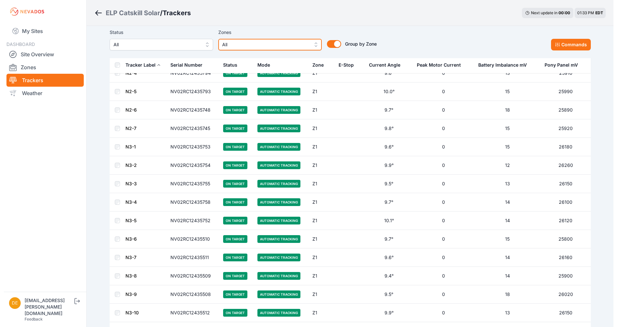
scroll to position [201, 0]
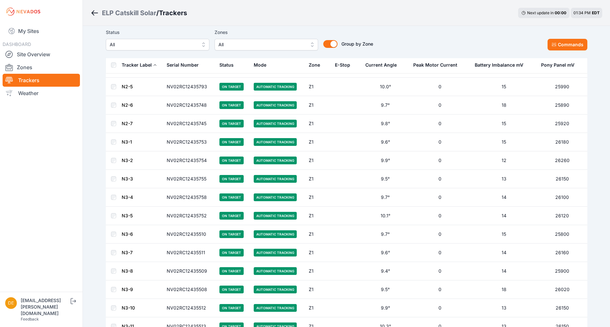
click at [303, 48] on span "All" at bounding box center [261, 45] width 87 height 8
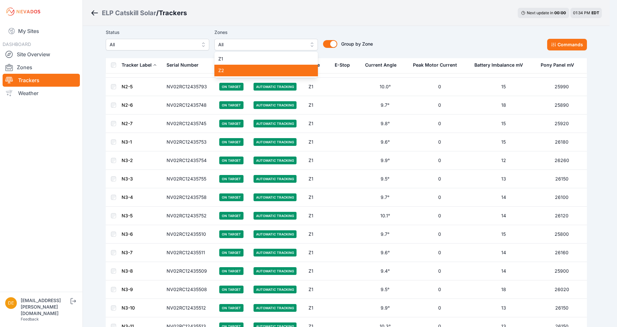
click at [261, 70] on span "Z2" at bounding box center [262, 70] width 88 height 6
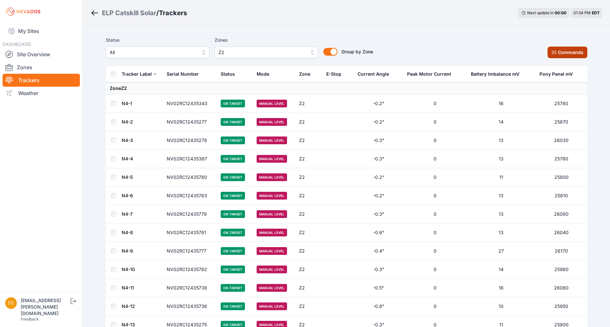
click at [574, 54] on button "Commands" at bounding box center [567, 53] width 40 height 12
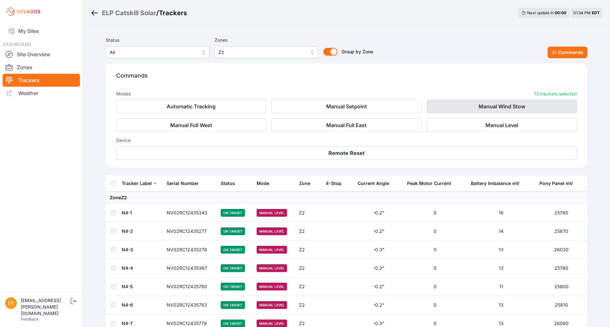
click at [514, 105] on button "Manual Wind Stow" at bounding box center [502, 107] width 150 height 14
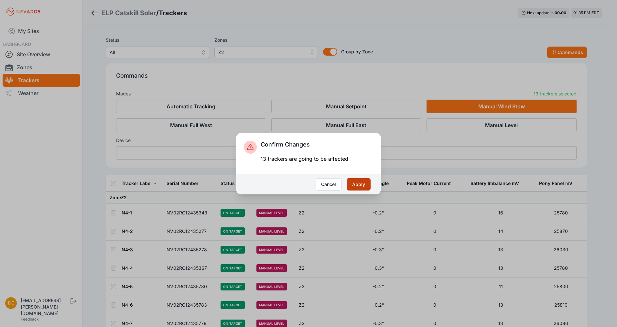
click at [359, 184] on button "Apply" at bounding box center [359, 184] width 24 height 12
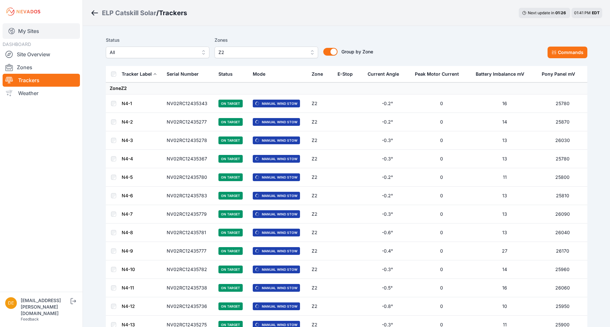
click at [36, 28] on link "My Sites" at bounding box center [41, 31] width 77 height 16
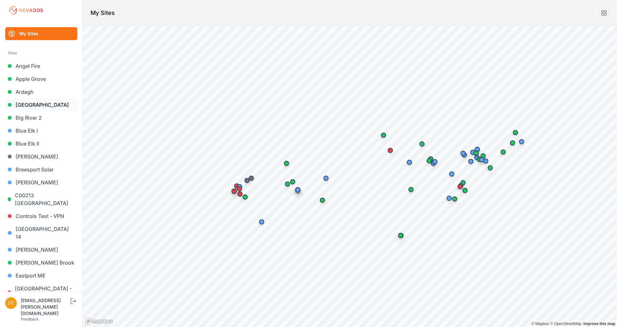
click at [54, 104] on link "[GEOGRAPHIC_DATA]" at bounding box center [41, 104] width 72 height 13
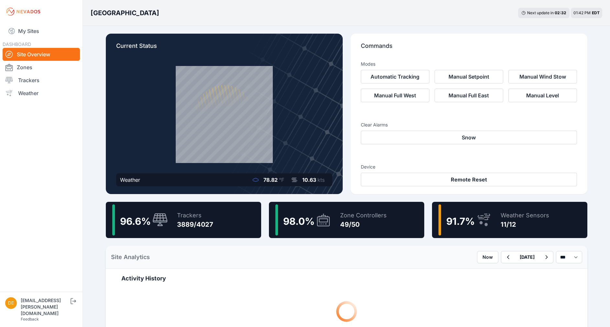
click at [180, 212] on div "Trackers" at bounding box center [195, 215] width 36 height 9
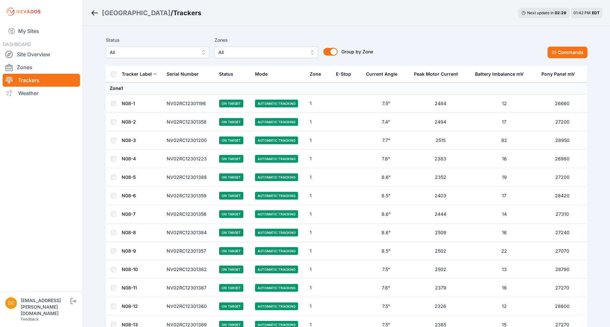
click at [128, 181] on td "N08-5" at bounding box center [141, 177] width 41 height 18
click at [133, 176] on link "N08-5" at bounding box center [129, 176] width 14 height 5
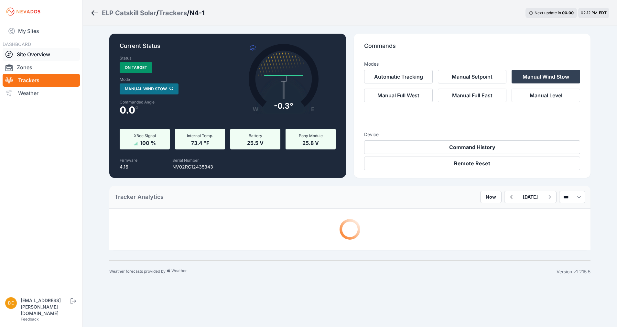
click at [36, 59] on link "Site Overview" at bounding box center [41, 54] width 77 height 13
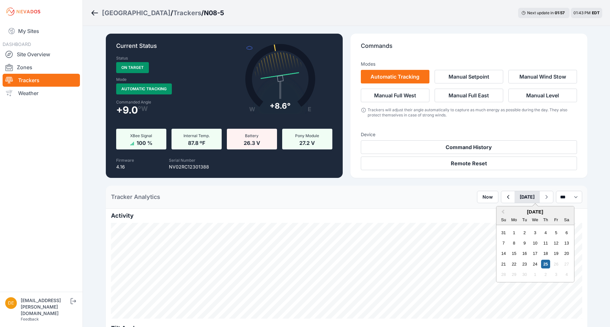
click at [514, 197] on button "[DATE]" at bounding box center [526, 197] width 25 height 12
click at [503, 196] on icon "button" at bounding box center [507, 197] width 8 height 8
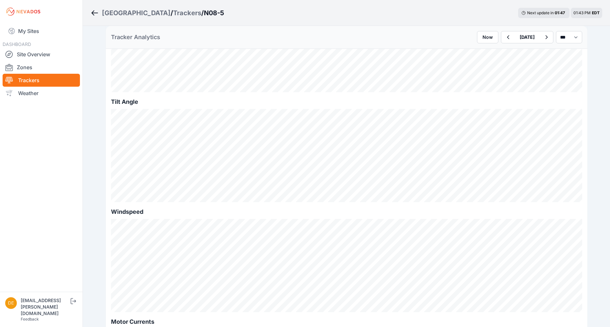
scroll to position [231, 0]
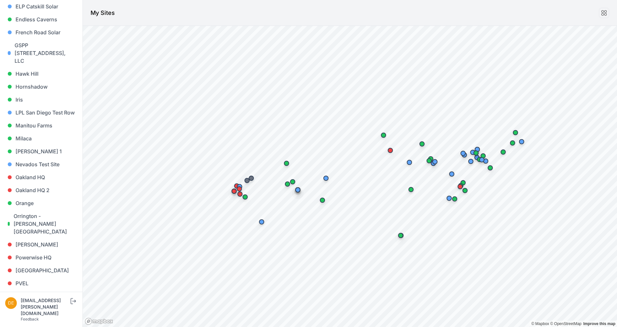
scroll to position [325, 0]
